Goal: Task Accomplishment & Management: Manage account settings

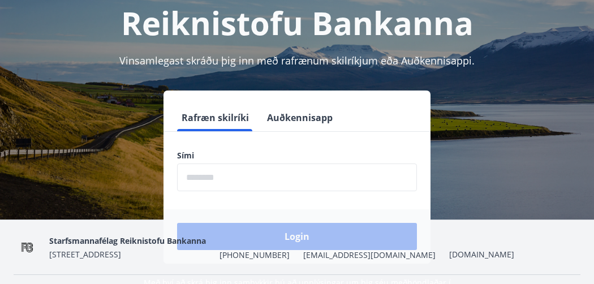
scroll to position [111, 0]
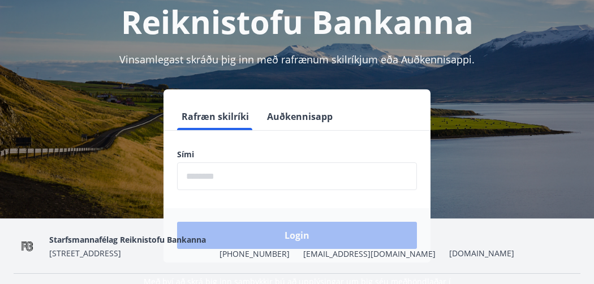
click at [246, 176] on input "phone" at bounding box center [297, 176] width 240 height 28
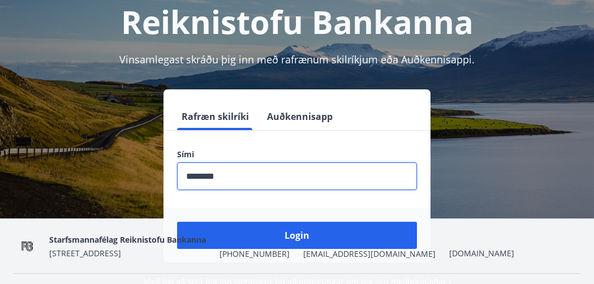
type input "********"
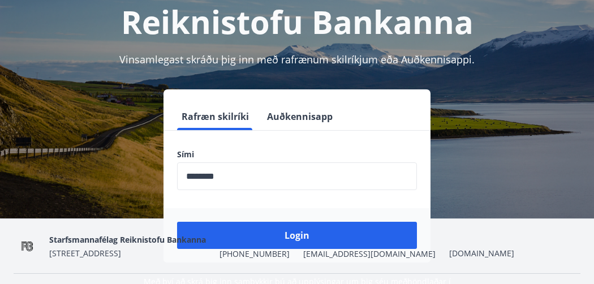
click at [268, 234] on div "Starfsmannafélag Reiknistofu Bankanna Katrínartúni 2, 105 Reykjavík +354 569-88…" at bounding box center [281, 246] width 465 height 27
click at [293, 235] on div "Starfsmannafélag Reiknistofu Bankanna Katrínartúni 2, 105 Reykjavík +354 569-88…" at bounding box center [281, 246] width 465 height 27
click at [255, 177] on input "phone" at bounding box center [297, 176] width 240 height 28
click at [294, 237] on div "Starfsmannafélag Reiknistofu Bankanna Katrínartúni 2, 105 Reykjavík +354 569-88…" at bounding box center [281, 246] width 465 height 27
click at [304, 237] on div "Starfsmannafélag Reiknistofu Bankanna Katrínartúni 2, 105 Reykjavík +354 569-88…" at bounding box center [281, 246] width 465 height 27
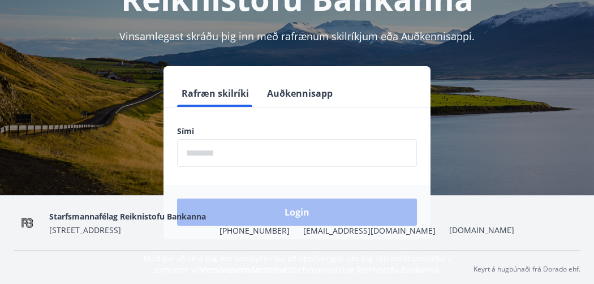
scroll to position [139, 0]
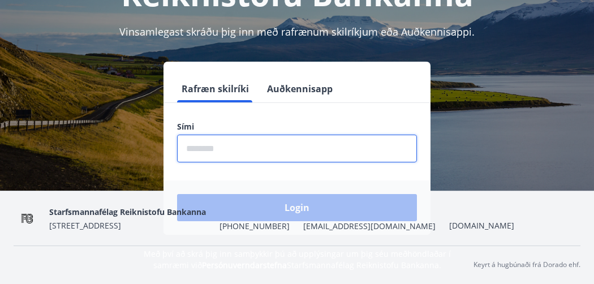
click at [267, 149] on input "phone" at bounding box center [297, 149] width 240 height 28
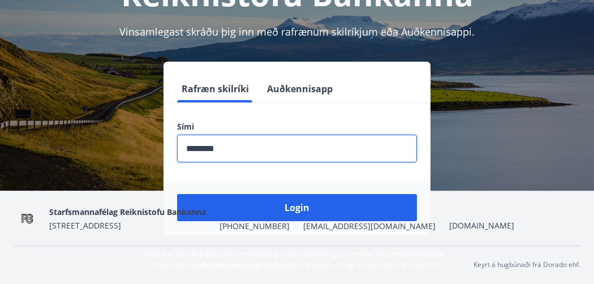
type input "********"
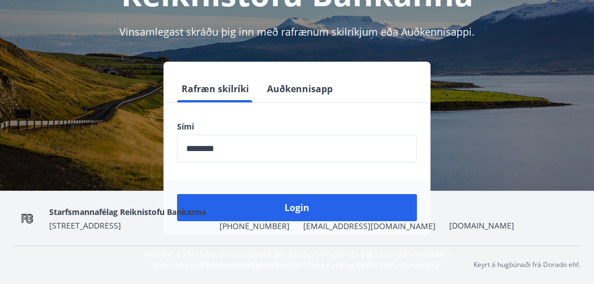
click at [292, 205] on div "Starfsmannafélag Reiknistofu Bankanna [STREET_ADDRESS] [PHONE_NUMBER] [EMAIL_AD…" at bounding box center [281, 218] width 465 height 27
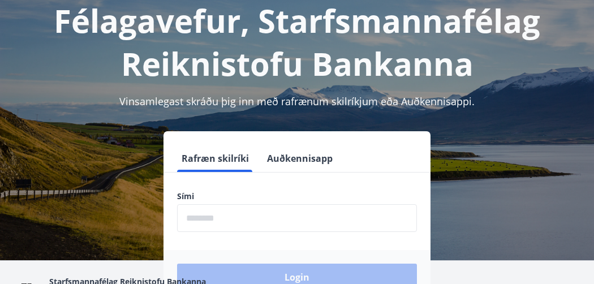
scroll to position [71, 0]
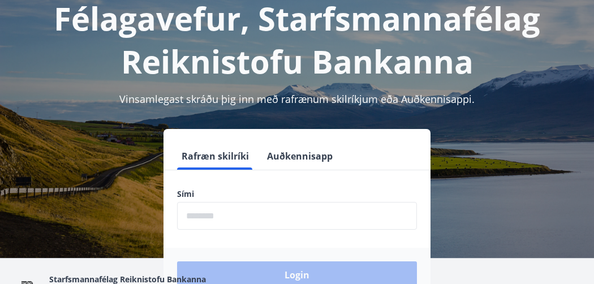
click at [256, 219] on input "phone" at bounding box center [297, 216] width 240 height 28
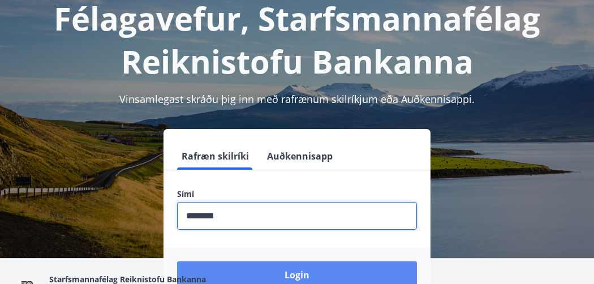
type input "********"
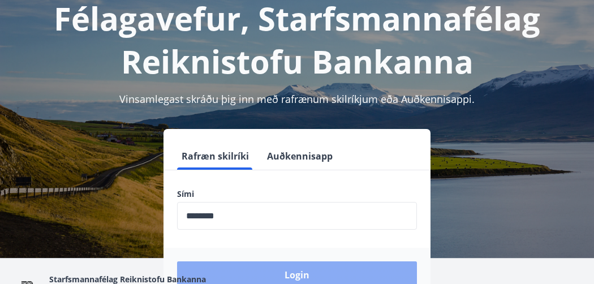
click at [291, 270] on button "Login" at bounding box center [297, 275] width 240 height 27
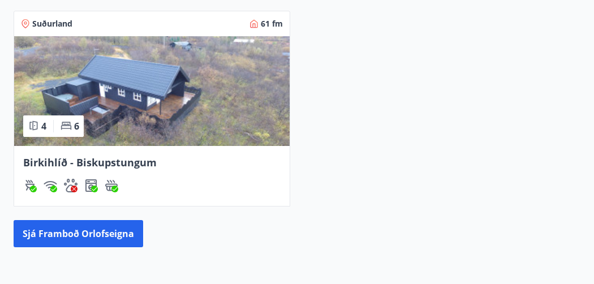
scroll to position [624, 0]
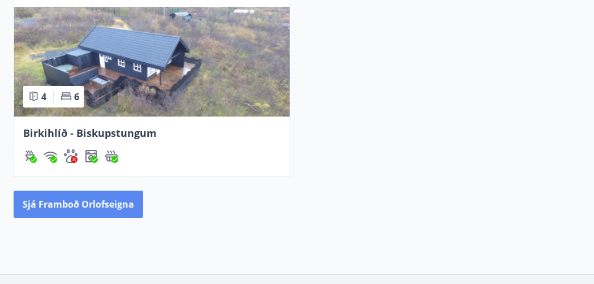
click at [109, 202] on button "Sjá framboð orlofseigna" at bounding box center [79, 204] width 130 height 27
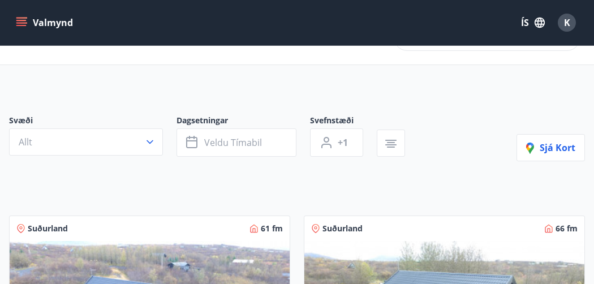
scroll to position [18, 0]
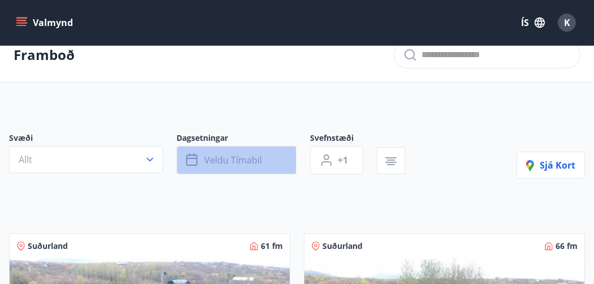
click at [237, 158] on span "Veldu tímabil" at bounding box center [233, 160] width 58 height 12
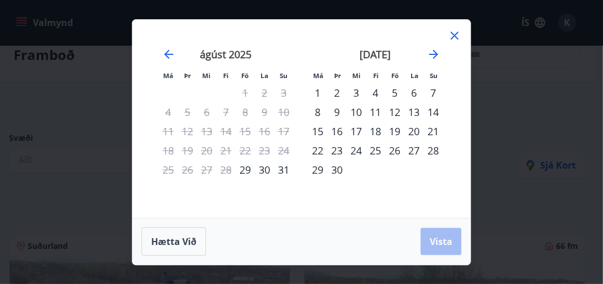
click at [376, 113] on div "11" at bounding box center [375, 111] width 19 height 19
click at [317, 131] on div "15" at bounding box center [317, 131] width 19 height 19
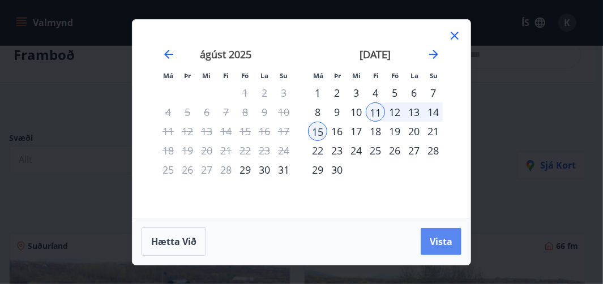
click at [450, 241] on span "Vista" at bounding box center [441, 241] width 23 height 12
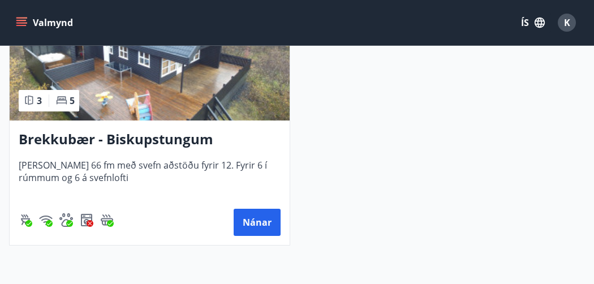
scroll to position [296, 0]
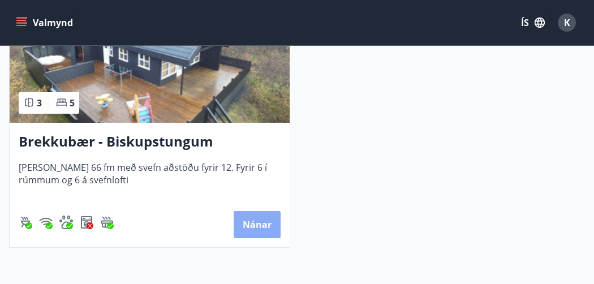
click at [264, 225] on button "Nánar" at bounding box center [257, 224] width 47 height 27
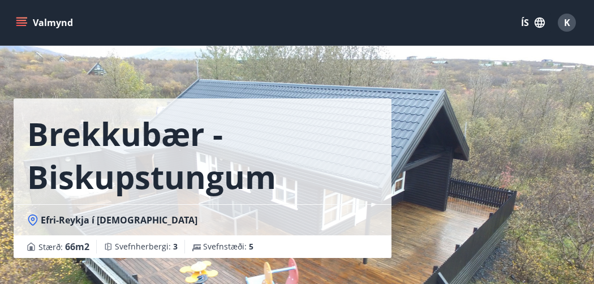
click at [24, 20] on icon "menu" at bounding box center [21, 20] width 10 height 1
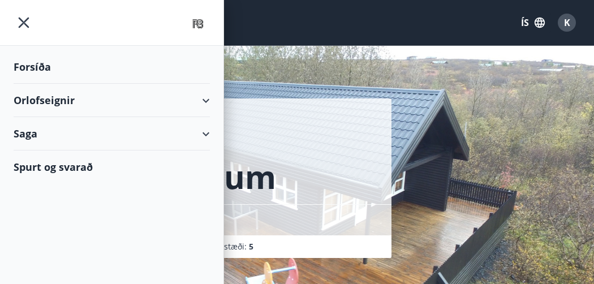
click at [207, 99] on div "Orlofseignir" at bounding box center [112, 100] width 196 height 33
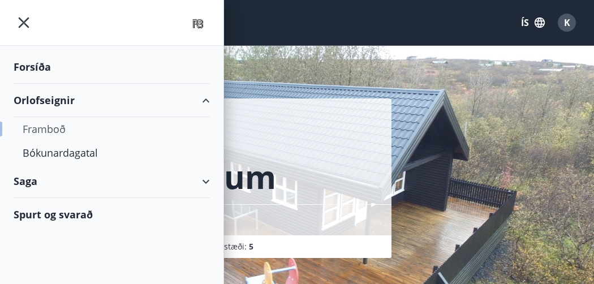
click at [53, 131] on div "Framboð" at bounding box center [112, 129] width 178 height 24
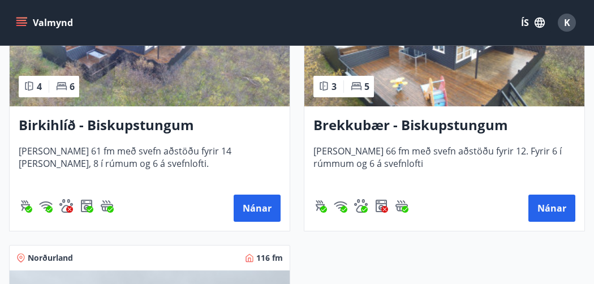
scroll to position [310, 0]
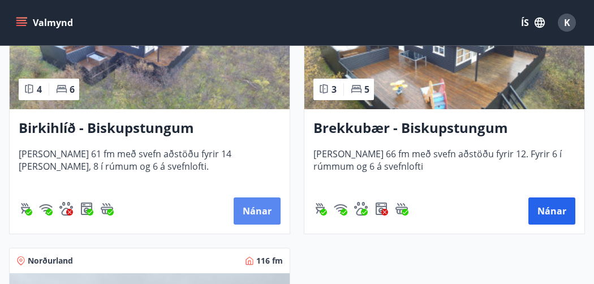
click at [258, 209] on button "Nánar" at bounding box center [257, 211] width 47 height 27
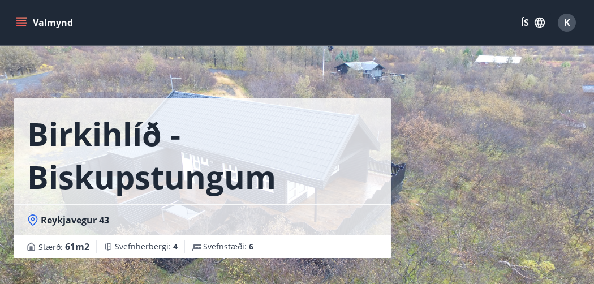
click at [25, 20] on icon "menu" at bounding box center [21, 20] width 10 height 1
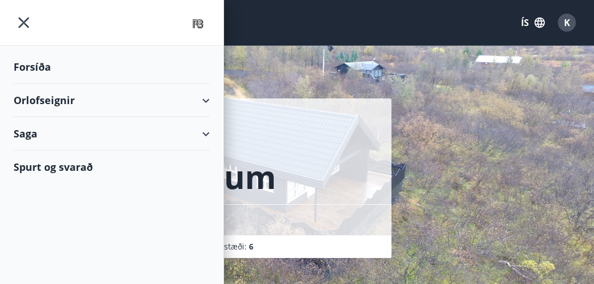
click at [28, 65] on div "Forsíða" at bounding box center [112, 66] width 196 height 33
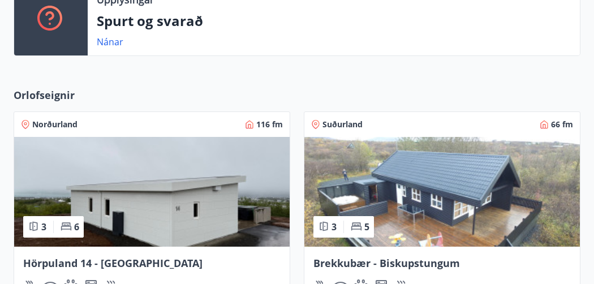
scroll to position [286, 0]
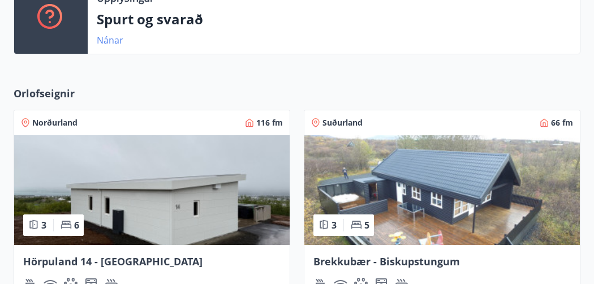
click at [110, 39] on link "Nánar" at bounding box center [110, 40] width 27 height 12
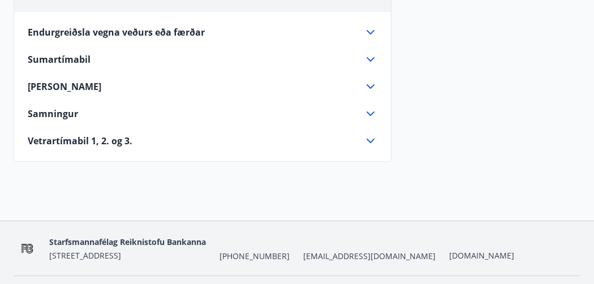
scroll to position [178, 0]
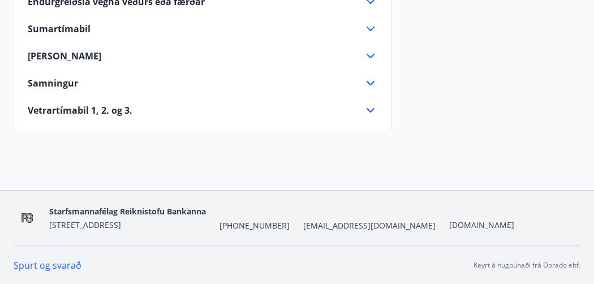
click at [372, 108] on icon at bounding box center [371, 111] width 14 height 14
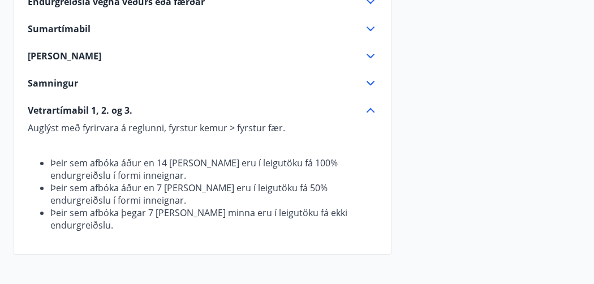
click at [369, 83] on icon at bounding box center [371, 83] width 8 height 5
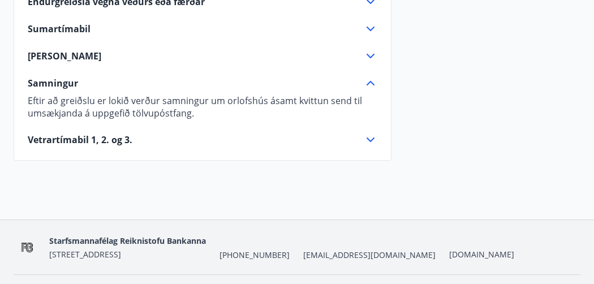
click at [370, 28] on icon at bounding box center [371, 29] width 14 height 14
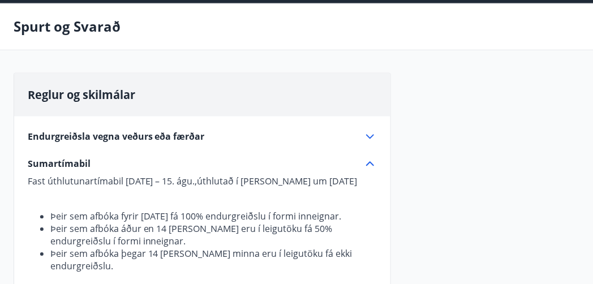
scroll to position [0, 0]
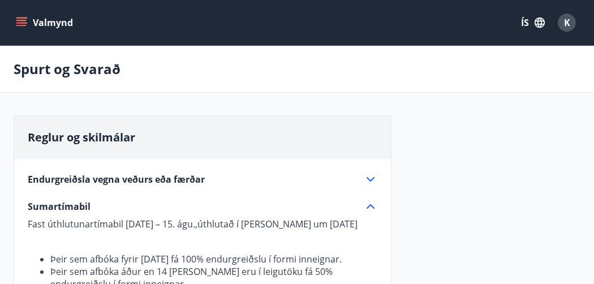
click at [23, 20] on icon "menu" at bounding box center [21, 20] width 10 height 1
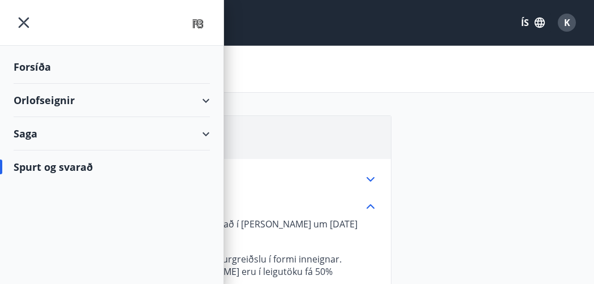
click at [206, 98] on div "Orlofseignir" at bounding box center [112, 100] width 196 height 33
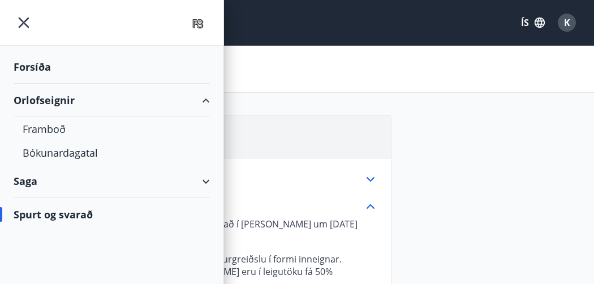
click at [205, 182] on div "Saga" at bounding box center [112, 181] width 196 height 33
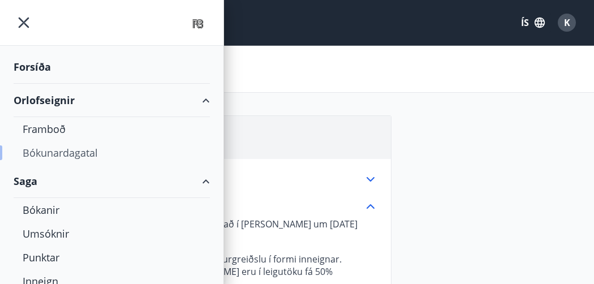
click at [88, 160] on div "Bókunardagatal" at bounding box center [112, 153] width 178 height 24
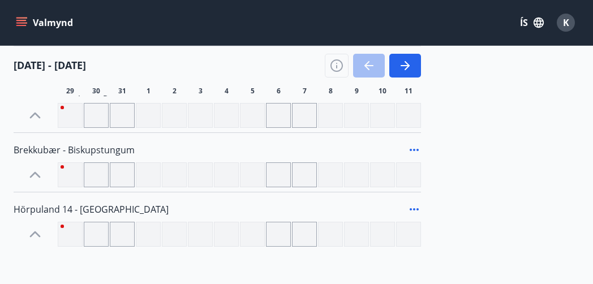
scroll to position [169, 0]
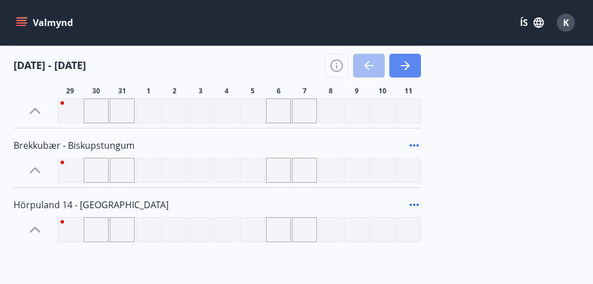
click at [407, 67] on icon "button" at bounding box center [407, 65] width 5 height 9
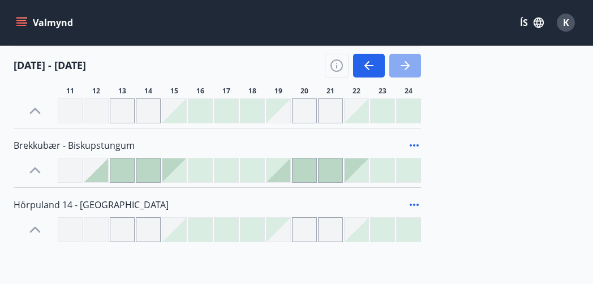
click at [407, 67] on icon "button" at bounding box center [407, 65] width 5 height 9
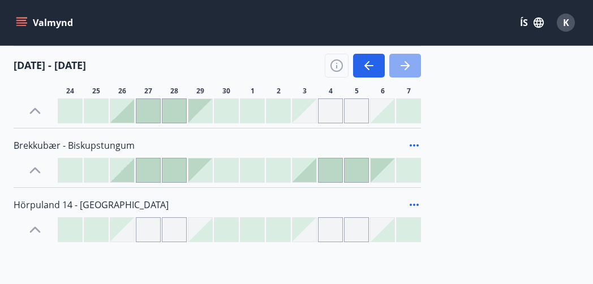
click at [407, 67] on icon "button" at bounding box center [407, 65] width 5 height 9
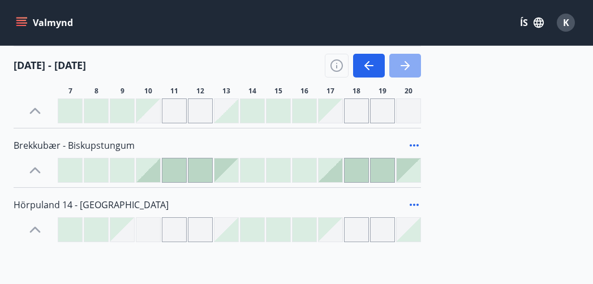
click at [407, 67] on icon "button" at bounding box center [407, 65] width 5 height 9
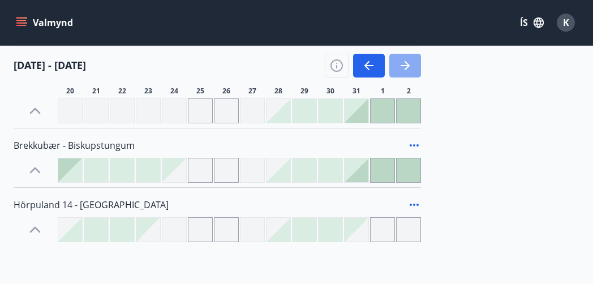
click at [403, 70] on icon "button" at bounding box center [406, 66] width 14 height 14
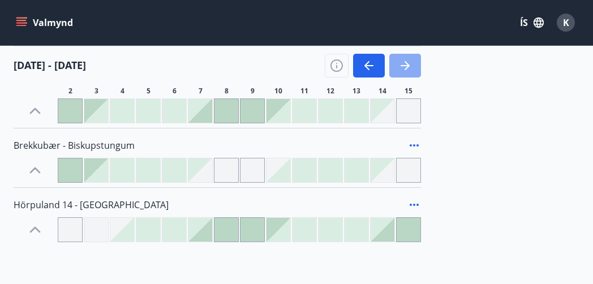
click at [403, 70] on icon "button" at bounding box center [406, 66] width 14 height 14
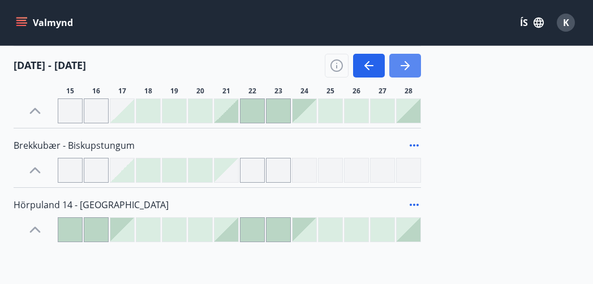
click at [403, 70] on icon "button" at bounding box center [406, 66] width 14 height 14
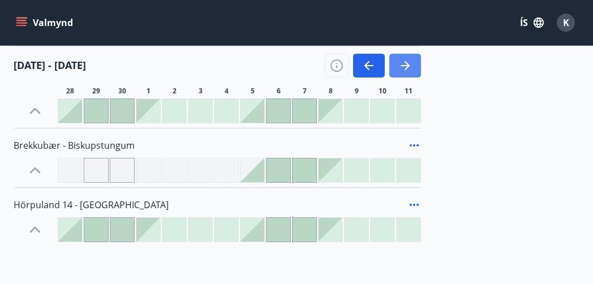
click at [403, 70] on icon "button" at bounding box center [406, 66] width 14 height 14
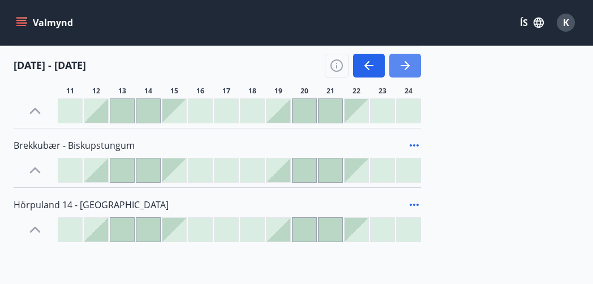
click at [403, 70] on icon "button" at bounding box center [406, 66] width 14 height 14
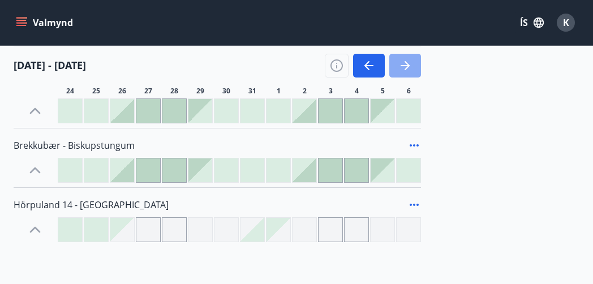
click at [403, 70] on icon "button" at bounding box center [406, 66] width 14 height 14
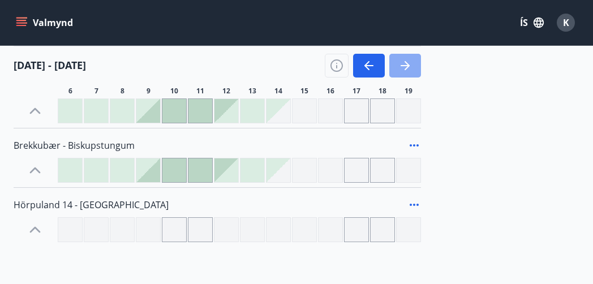
click at [403, 70] on icon "button" at bounding box center [406, 66] width 14 height 14
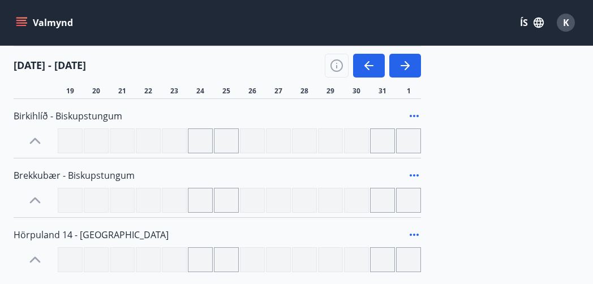
scroll to position [138, 0]
click at [369, 67] on icon "button" at bounding box center [369, 66] width 14 height 14
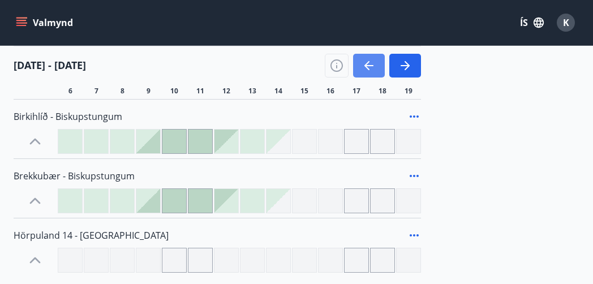
click at [369, 67] on icon "button" at bounding box center [369, 66] width 14 height 14
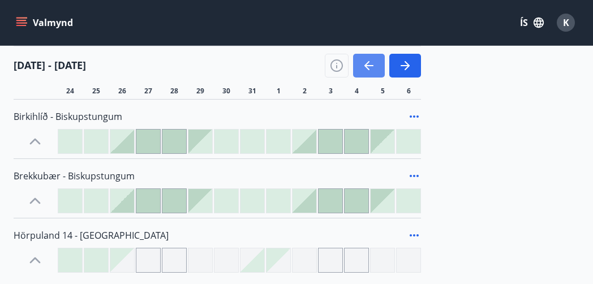
click at [369, 67] on icon "button" at bounding box center [369, 66] width 14 height 14
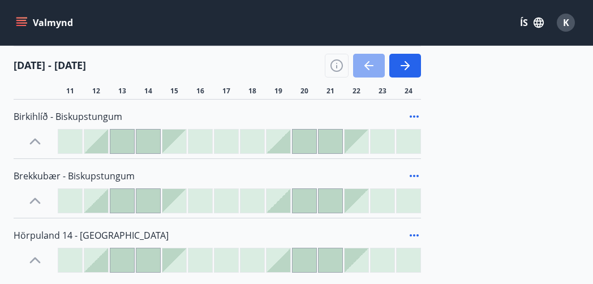
click at [369, 67] on icon "button" at bounding box center [369, 66] width 14 height 14
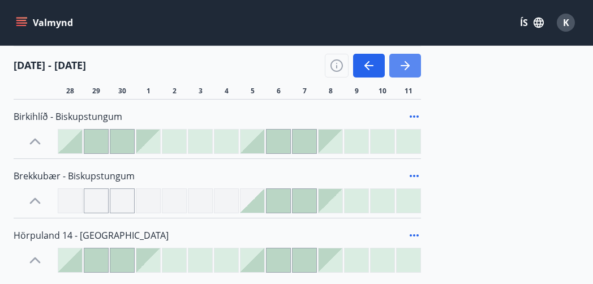
click at [409, 65] on icon "button" at bounding box center [407, 65] width 5 height 9
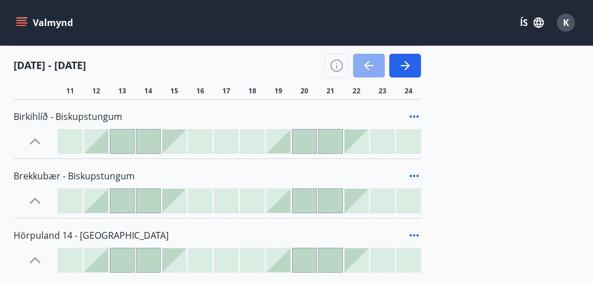
click at [363, 70] on icon "button" at bounding box center [369, 66] width 14 height 14
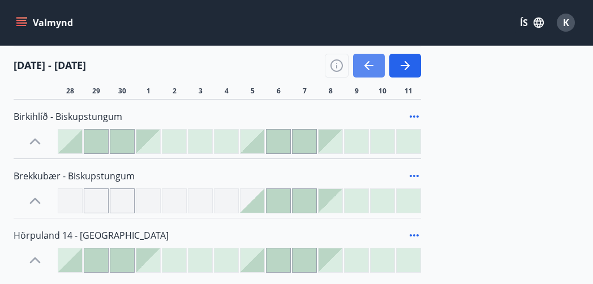
click at [363, 70] on icon "button" at bounding box center [369, 66] width 14 height 14
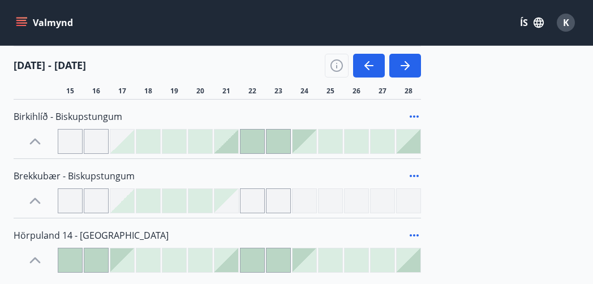
click at [200, 195] on div at bounding box center [201, 201] width 24 height 24
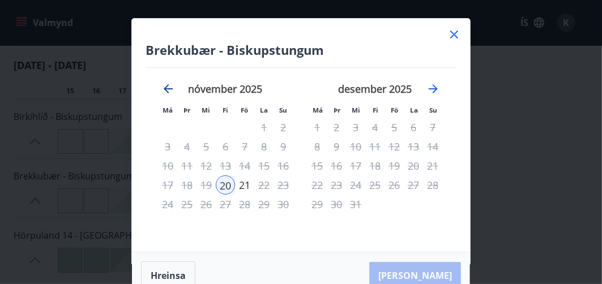
click at [168, 88] on icon "Move backward to switch to the previous month." at bounding box center [168, 89] width 14 height 14
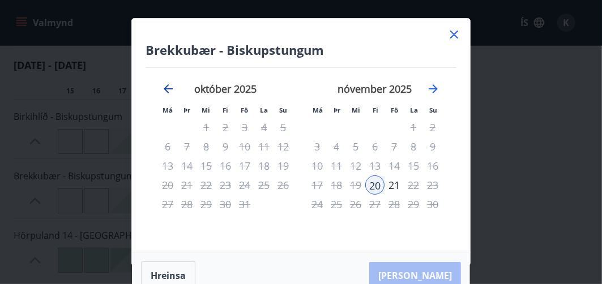
click at [168, 88] on icon "Move backward to switch to the previous month." at bounding box center [168, 89] width 14 height 14
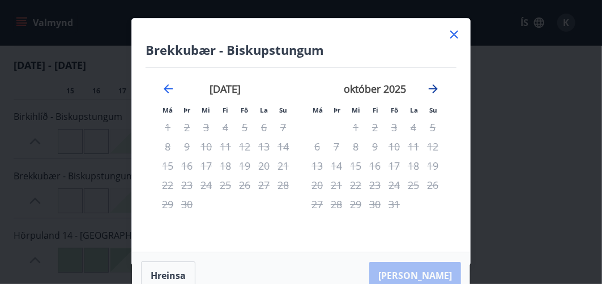
click at [439, 85] on icon "Move forward to switch to the next month." at bounding box center [433, 89] width 14 height 14
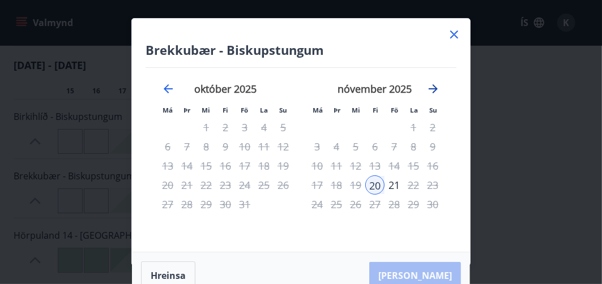
click at [439, 85] on icon "Move forward to switch to the next month." at bounding box center [433, 89] width 14 height 14
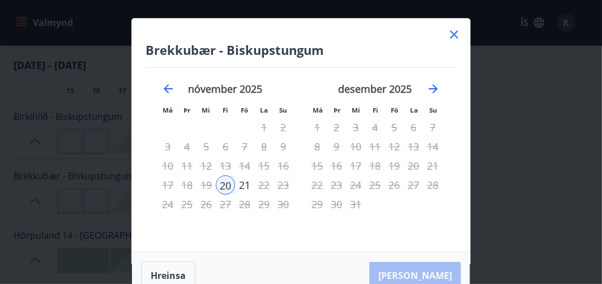
click at [454, 35] on icon at bounding box center [454, 35] width 2 height 2
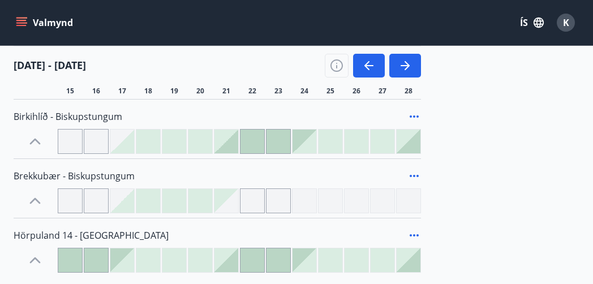
click at [125, 144] on div at bounding box center [122, 142] width 24 height 24
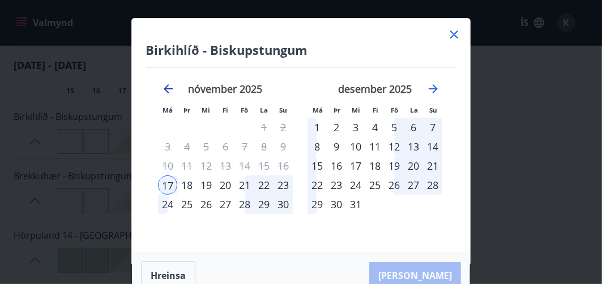
click at [171, 89] on icon "Move backward to switch to the previous month." at bounding box center [168, 89] width 14 height 14
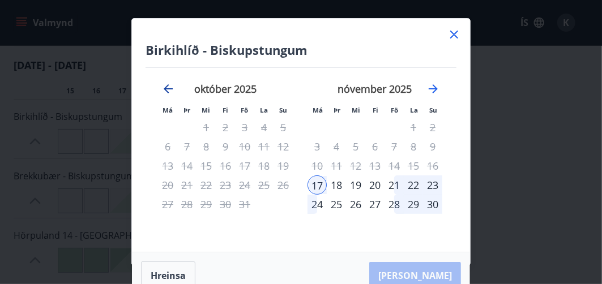
click at [171, 90] on icon "Move backward to switch to the previous month." at bounding box center [168, 89] width 14 height 14
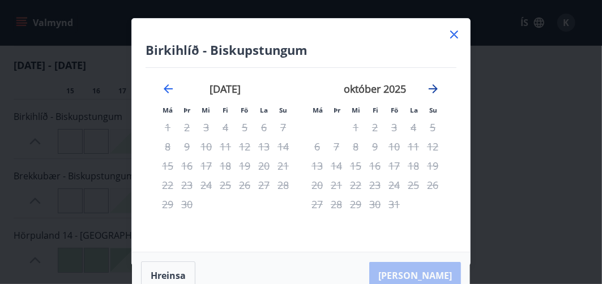
click at [435, 86] on icon "Move forward to switch to the next month." at bounding box center [433, 89] width 14 height 14
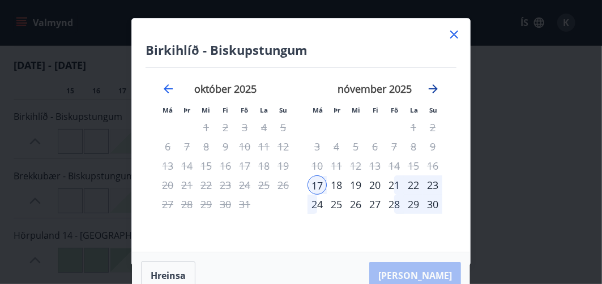
click at [435, 86] on icon "Move forward to switch to the next month." at bounding box center [433, 89] width 14 height 14
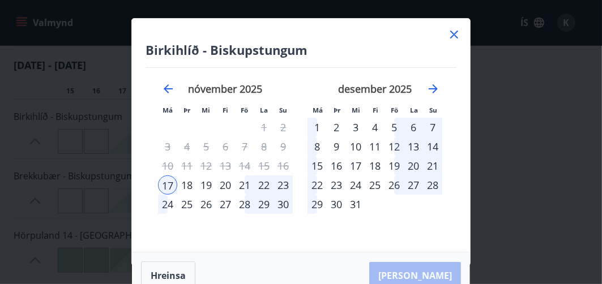
click at [456, 35] on icon at bounding box center [454, 35] width 14 height 14
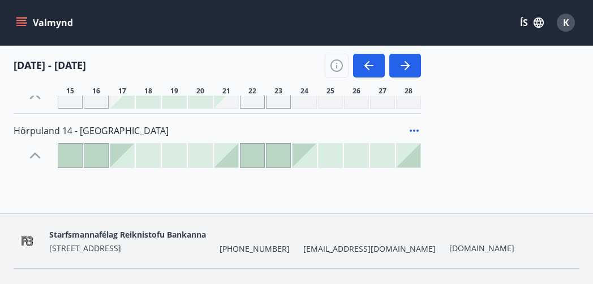
scroll to position [250, 0]
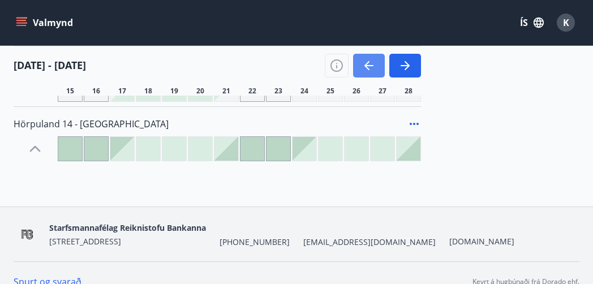
click at [361, 67] on button "button" at bounding box center [369, 66] width 32 height 24
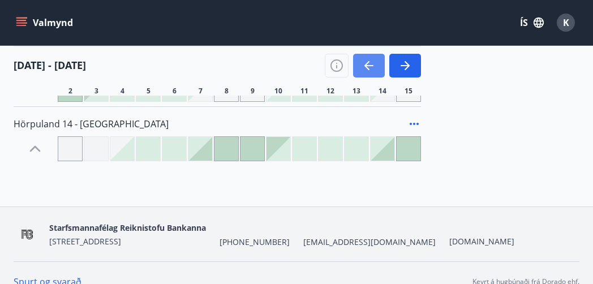
click at [361, 67] on button "button" at bounding box center [369, 66] width 32 height 24
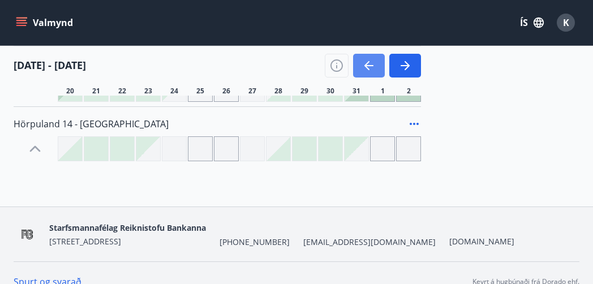
click at [361, 67] on button "button" at bounding box center [369, 66] width 32 height 24
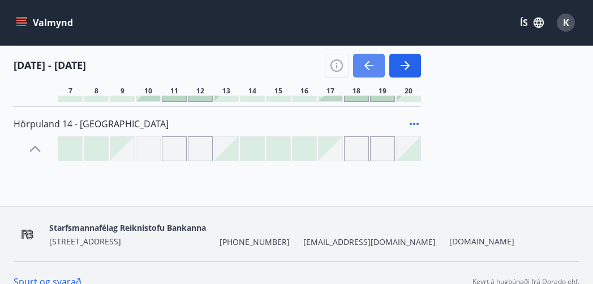
click at [361, 67] on button "button" at bounding box center [369, 66] width 32 height 24
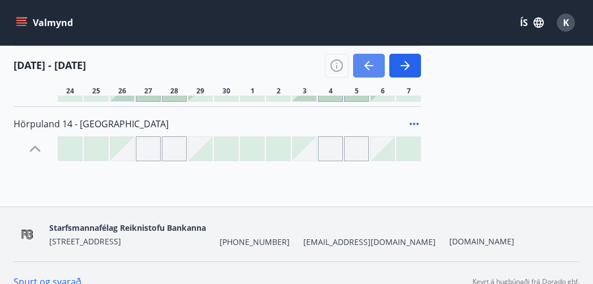
click at [361, 67] on button "button" at bounding box center [369, 66] width 32 height 24
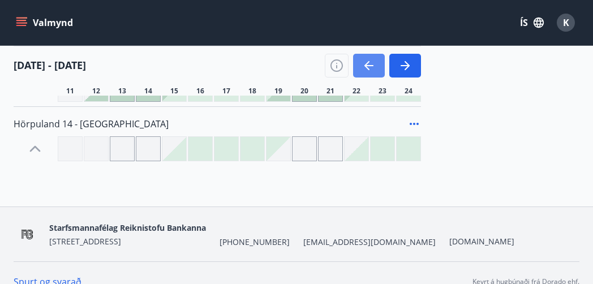
click at [361, 67] on button "button" at bounding box center [369, 66] width 32 height 24
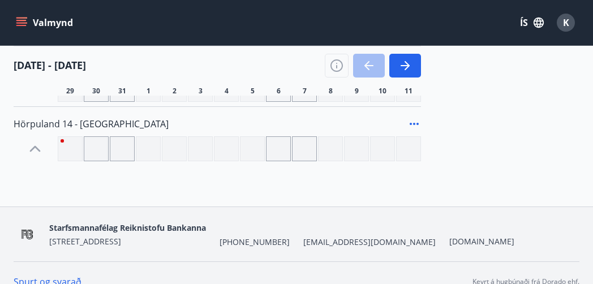
click at [278, 152] on div at bounding box center [278, 148] width 25 height 25
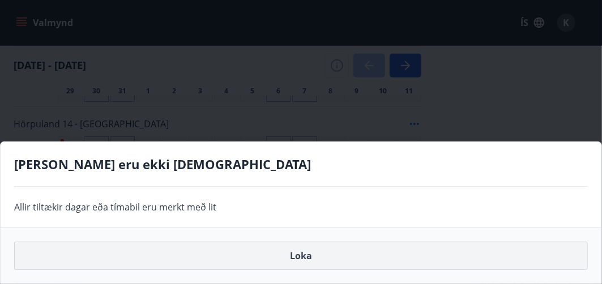
click at [302, 250] on button "Loka" at bounding box center [300, 256] width 573 height 28
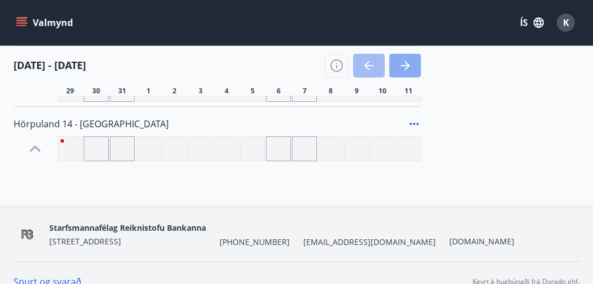
click at [400, 68] on icon "button" at bounding box center [406, 66] width 14 height 14
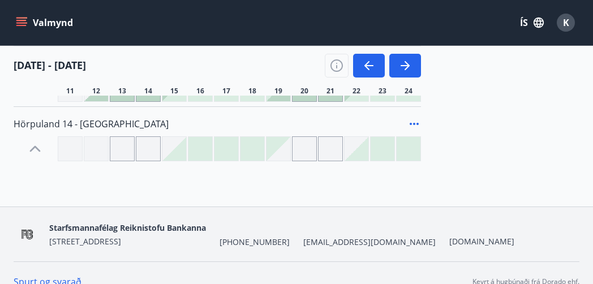
click at [195, 151] on div at bounding box center [201, 149] width 24 height 24
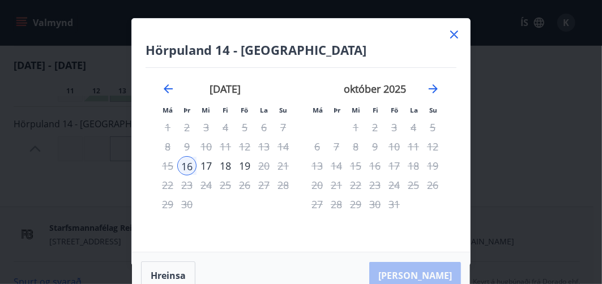
click at [192, 165] on div "16" at bounding box center [186, 165] width 19 height 19
click at [434, 87] on icon "Move forward to switch to the next month." at bounding box center [433, 89] width 14 height 14
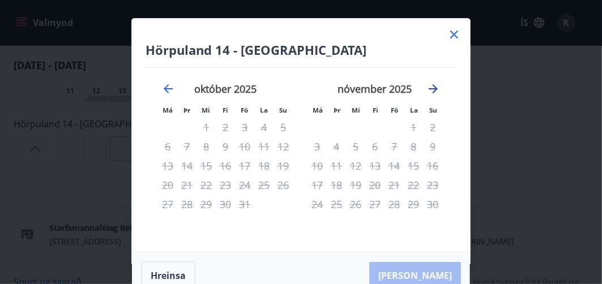
click at [434, 87] on icon "Move forward to switch to the next month." at bounding box center [433, 89] width 14 height 14
click at [166, 88] on icon "Move backward to switch to the previous month." at bounding box center [168, 88] width 9 height 9
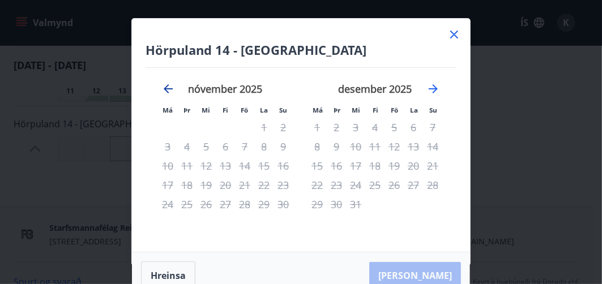
click at [166, 88] on icon "Move backward to switch to the previous month." at bounding box center [168, 88] width 9 height 9
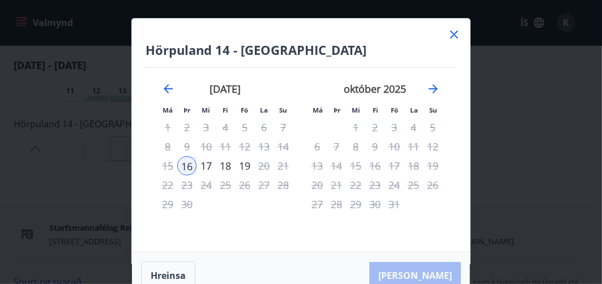
click at [457, 32] on icon at bounding box center [454, 35] width 8 height 8
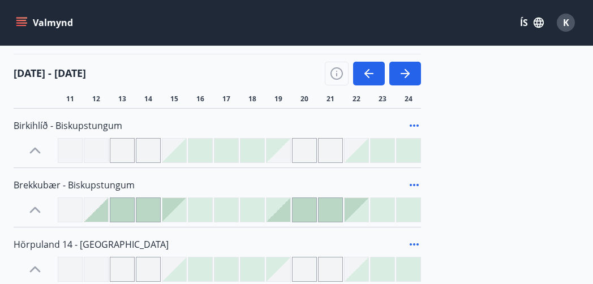
scroll to position [138, 0]
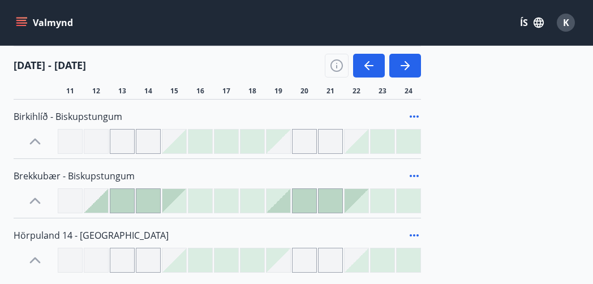
click at [102, 207] on div at bounding box center [96, 201] width 24 height 24
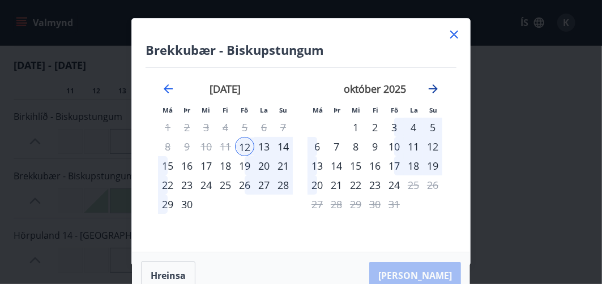
click at [435, 91] on icon "Move forward to switch to the next month." at bounding box center [433, 88] width 9 height 9
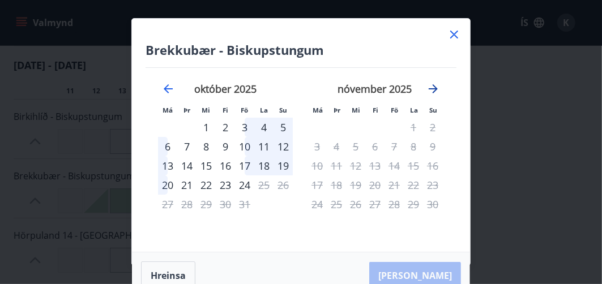
click at [435, 91] on icon "Move forward to switch to the next month." at bounding box center [433, 88] width 9 height 9
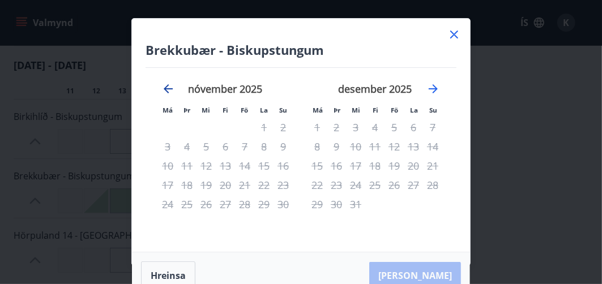
click at [169, 90] on icon "Move backward to switch to the previous month." at bounding box center [168, 89] width 14 height 14
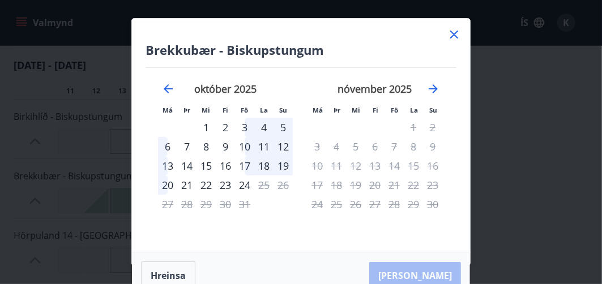
click at [264, 129] on div "4" at bounding box center [263, 127] width 19 height 19
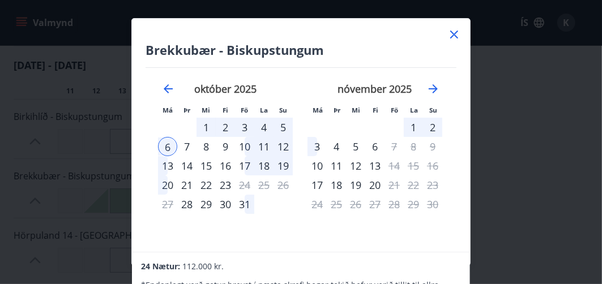
click at [455, 32] on icon at bounding box center [454, 35] width 14 height 14
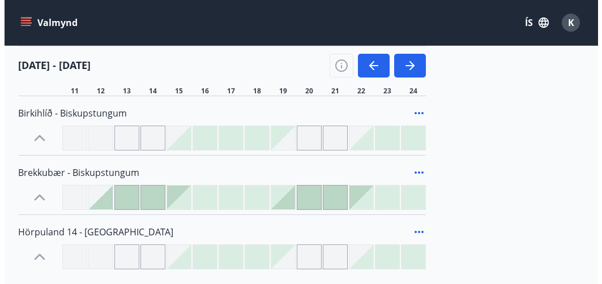
scroll to position [142, 0]
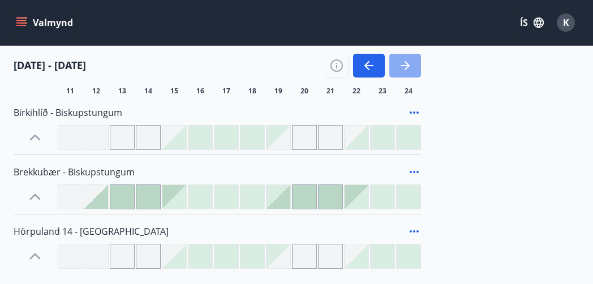
click at [406, 66] on icon "button" at bounding box center [405, 65] width 9 height 1
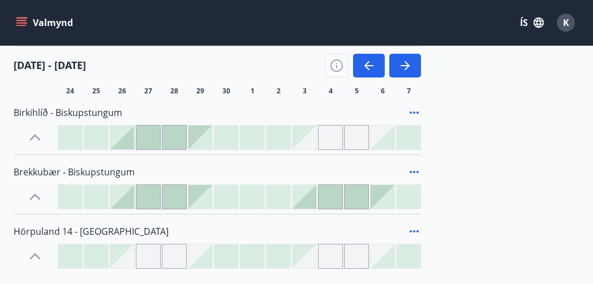
click at [72, 134] on div at bounding box center [70, 138] width 24 height 24
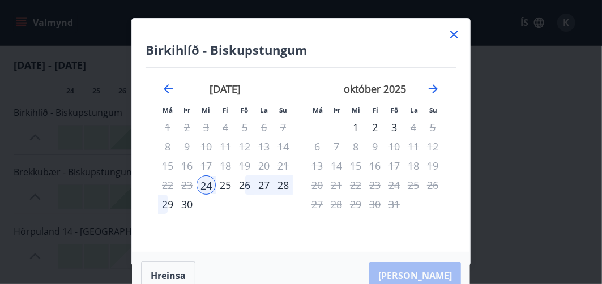
click at [188, 207] on div "30" at bounding box center [186, 204] width 19 height 19
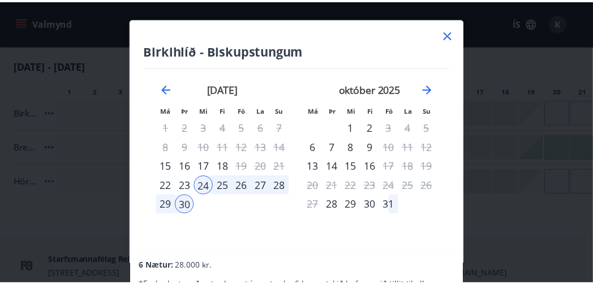
scroll to position [91, 0]
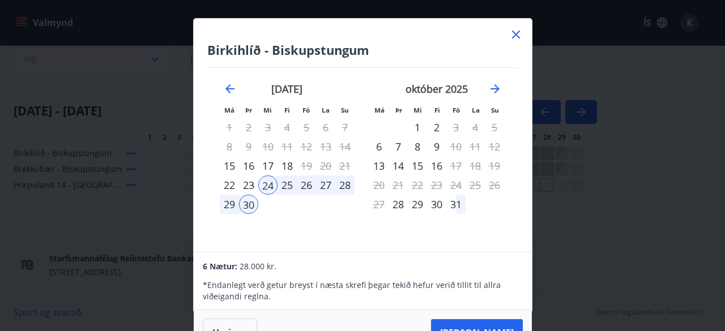
click at [517, 33] on icon at bounding box center [516, 35] width 14 height 14
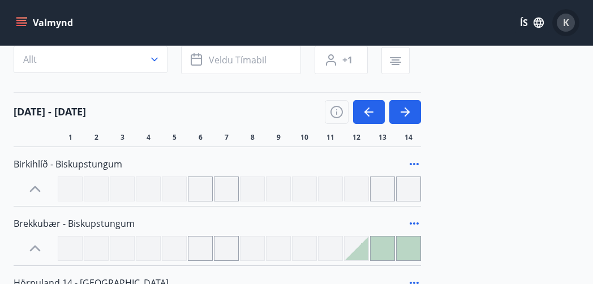
click at [568, 24] on span "K" at bounding box center [566, 22] width 6 height 12
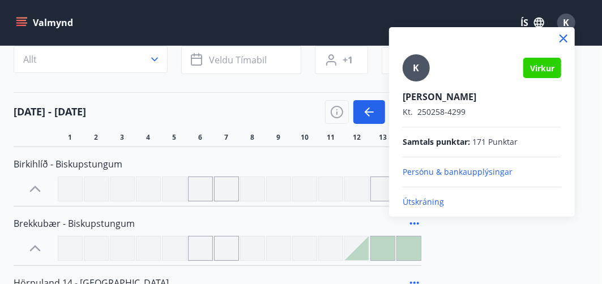
click at [440, 170] on p "Persónu & bankaupplýsingar" at bounding box center [481, 171] width 159 height 11
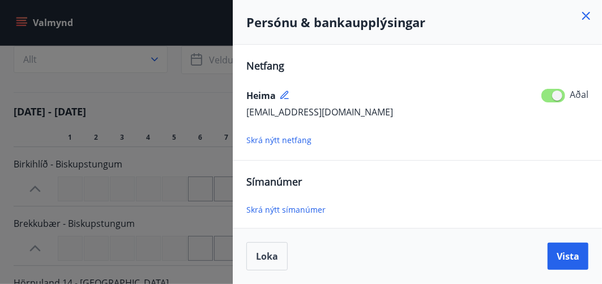
click at [309, 208] on span "Skrá nýtt símanúmer" at bounding box center [285, 209] width 79 height 11
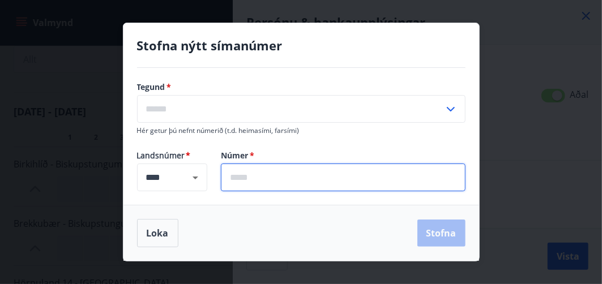
click at [258, 179] on input "text" at bounding box center [343, 178] width 245 height 28
type input "*******"
click at [454, 104] on icon at bounding box center [451, 109] width 14 height 14
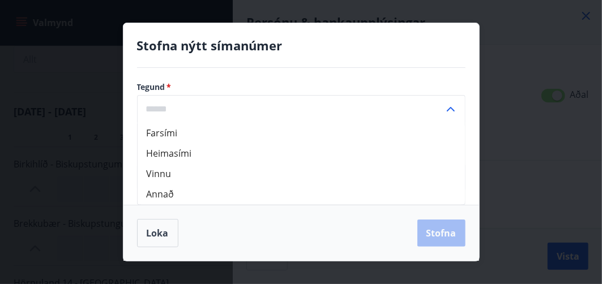
click at [316, 136] on li "Farsími" at bounding box center [301, 133] width 327 height 20
type input "*******"
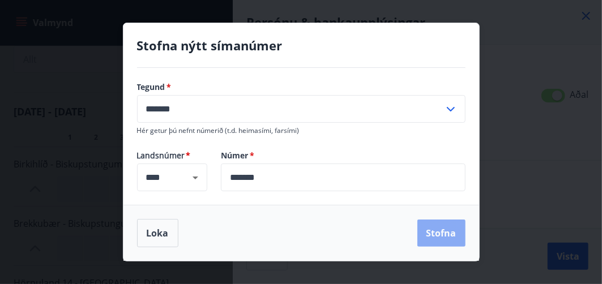
click at [443, 237] on button "Stofna" at bounding box center [441, 233] width 48 height 27
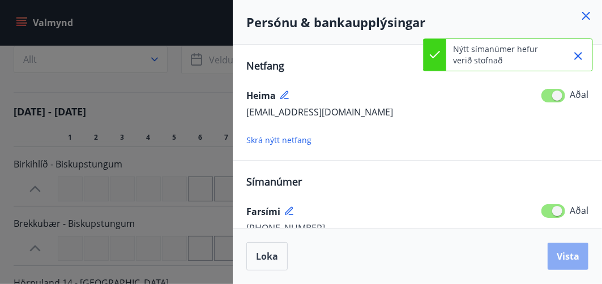
click at [566, 253] on span "Vista" at bounding box center [567, 256] width 23 height 12
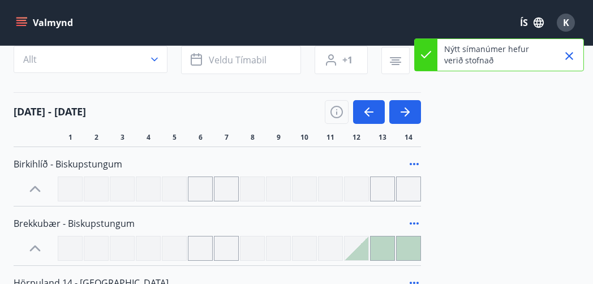
click at [567, 25] on span "K" at bounding box center [566, 22] width 6 height 12
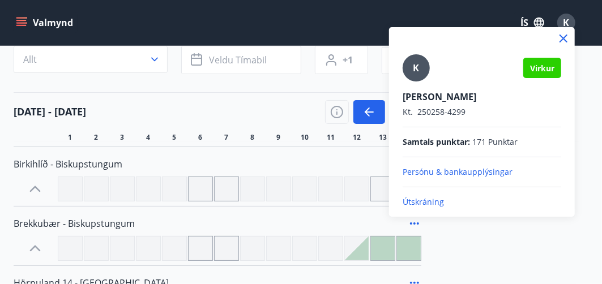
click at [461, 169] on p "Persónu & bankaupplýsingar" at bounding box center [481, 171] width 159 height 11
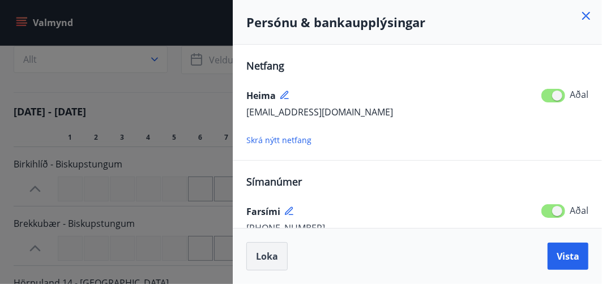
click at [269, 262] on button "Loka" at bounding box center [266, 256] width 41 height 28
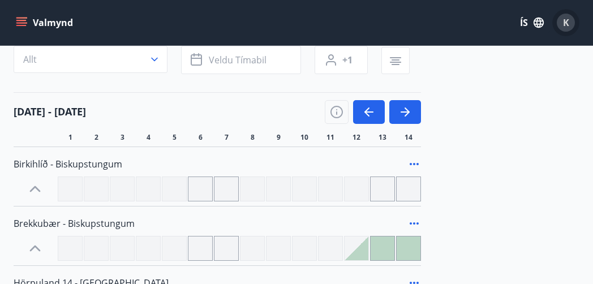
click at [562, 24] on div "K" at bounding box center [566, 23] width 18 height 18
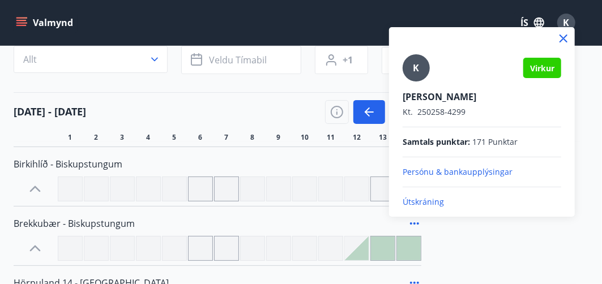
click at [20, 22] on div at bounding box center [301, 142] width 602 height 284
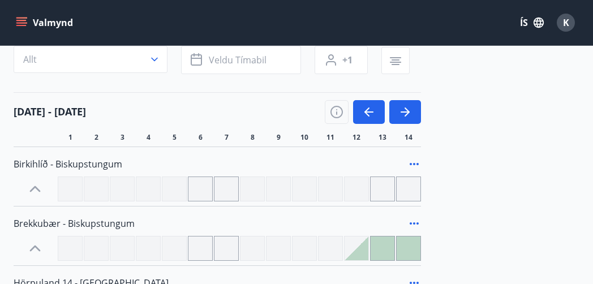
click at [20, 22] on icon "menu" at bounding box center [21, 22] width 11 height 11
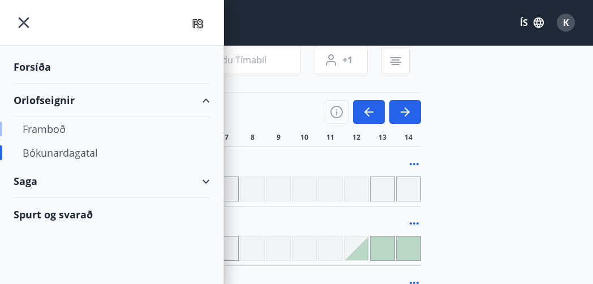
click at [59, 126] on div "Framboð" at bounding box center [112, 129] width 178 height 24
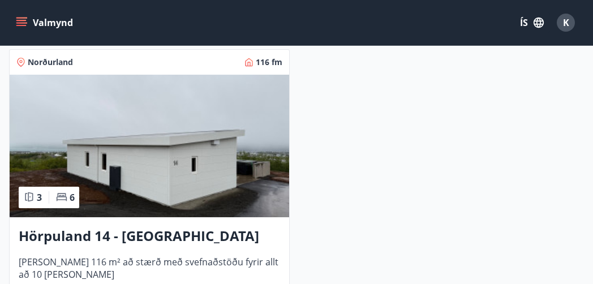
scroll to position [515, 0]
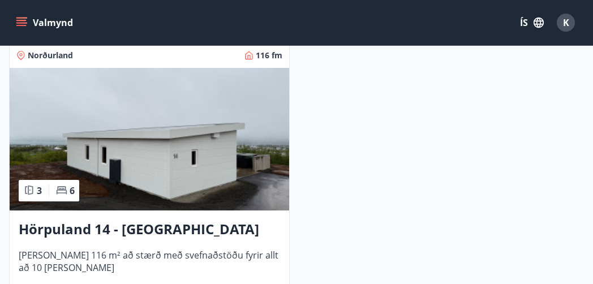
click at [152, 181] on img at bounding box center [150, 139] width 280 height 143
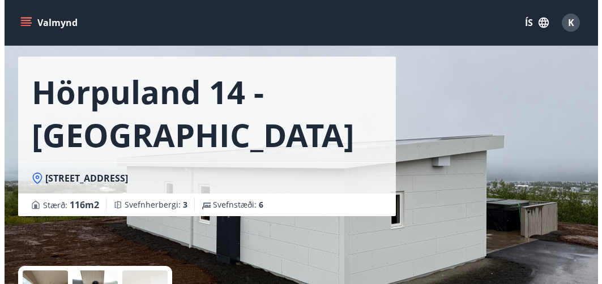
scroll to position [34, 0]
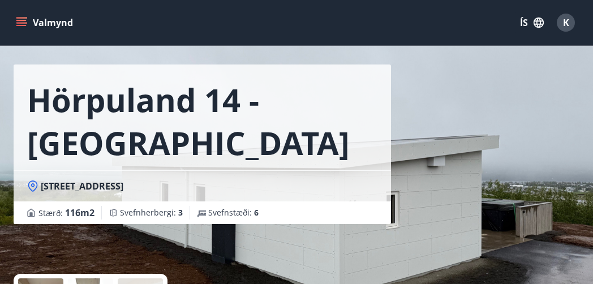
click at [567, 23] on span "K" at bounding box center [566, 22] width 6 height 12
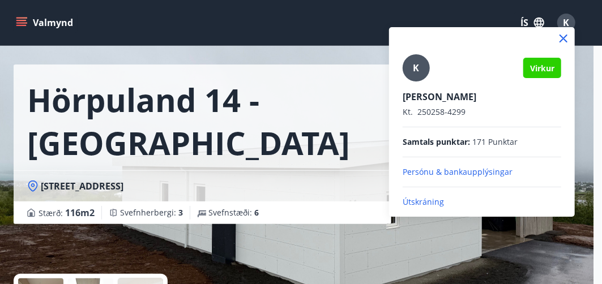
click at [434, 203] on p "Útskráning" at bounding box center [481, 201] width 159 height 11
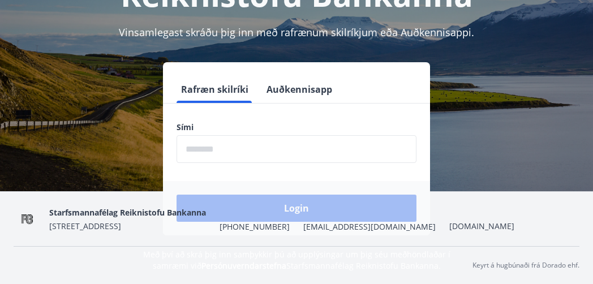
scroll to position [139, 0]
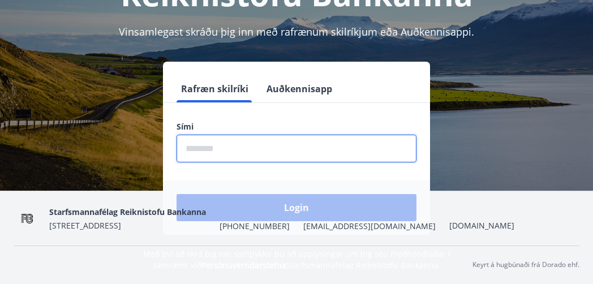
click at [291, 143] on input "phone" at bounding box center [297, 149] width 240 height 28
type input "********"
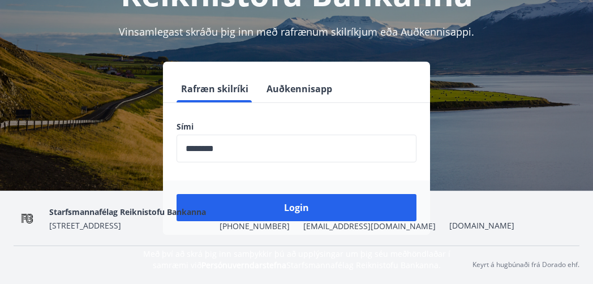
click at [298, 208] on div "Starfsmannafélag Reiknistofu Bankanna Katrínartúni 2, 105 Reykjavík +354 569-88…" at bounding box center [281, 218] width 465 height 27
